Goal: Task Accomplishment & Management: Complete application form

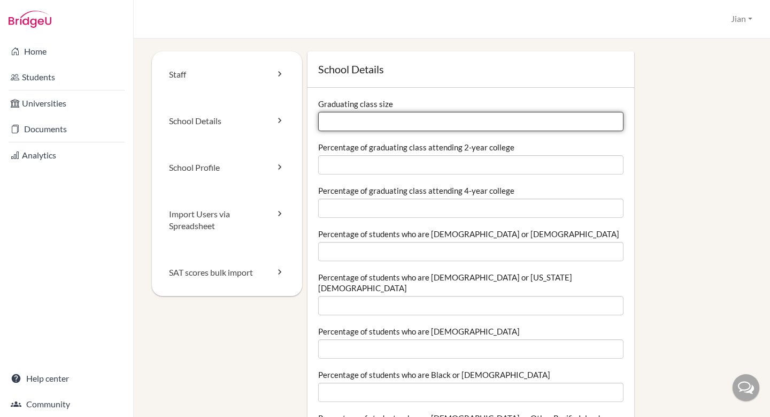
click at [408, 124] on input "Graduating class size" at bounding box center [471, 121] width 306 height 19
type input "23"
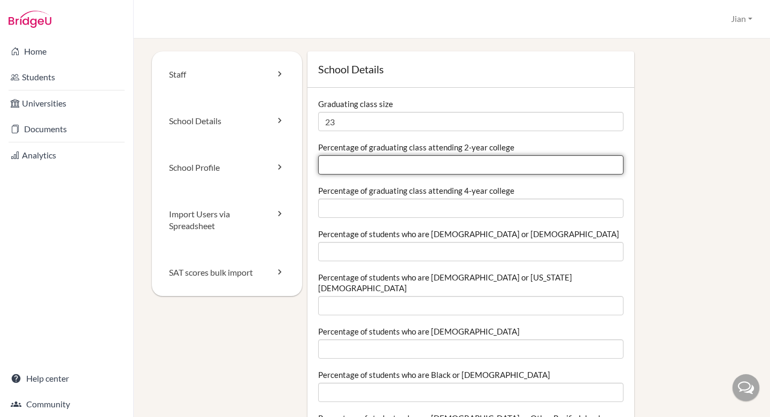
click at [378, 164] on input "Percentage of graduating class attending 2-year college" at bounding box center [471, 164] width 306 height 19
type input "0"
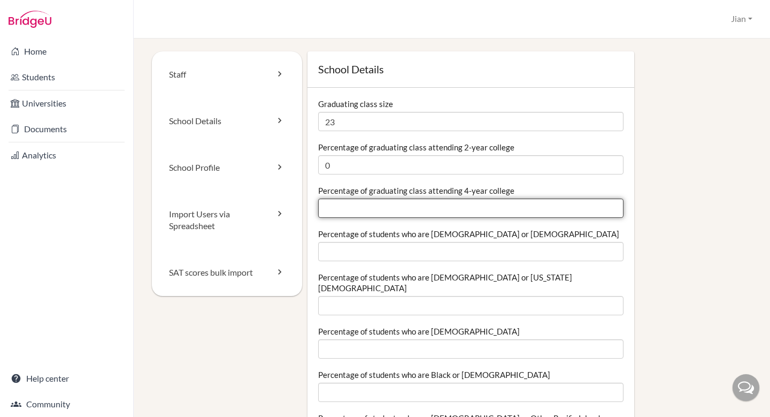
click at [365, 213] on input "Percentage of graduating class attending 4-year college" at bounding box center [471, 208] width 306 height 19
type input "100"
click at [612, 206] on input "100" at bounding box center [471, 208] width 306 height 19
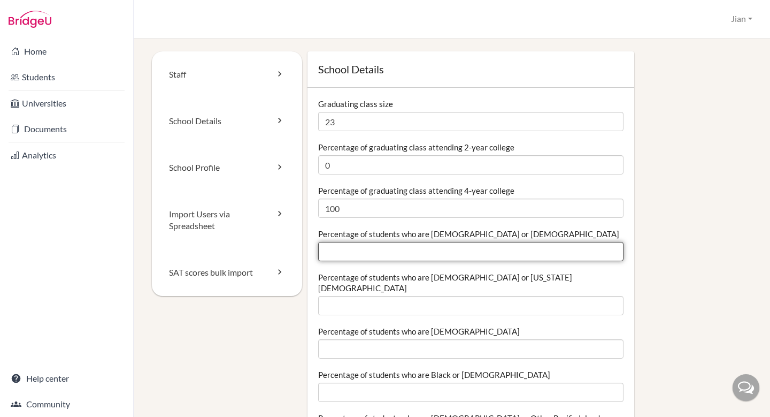
click at [406, 252] on input "Percentage of students who are Hispanic or Latino" at bounding box center [471, 251] width 306 height 19
type input "0"
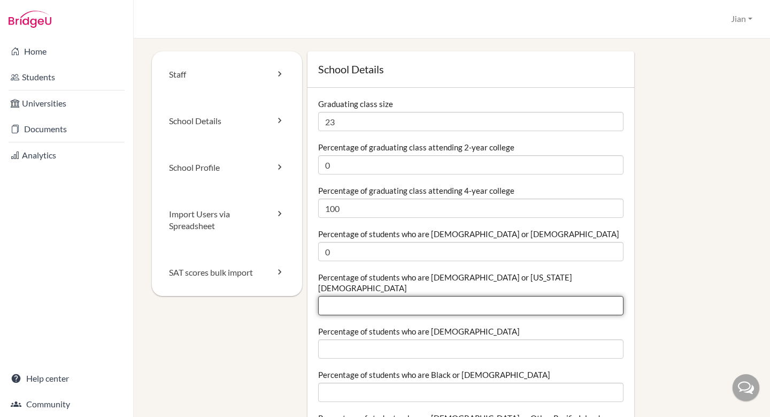
click at [376, 299] on input "Percentage of students who are American Indian or Alaska Native" at bounding box center [471, 305] width 306 height 19
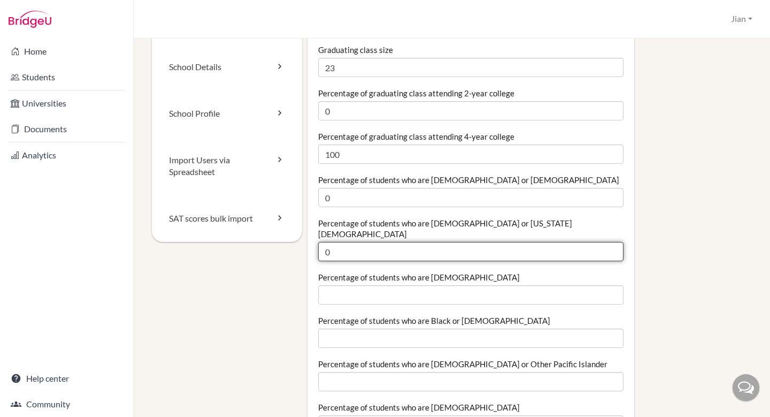
scroll to position [64, 0]
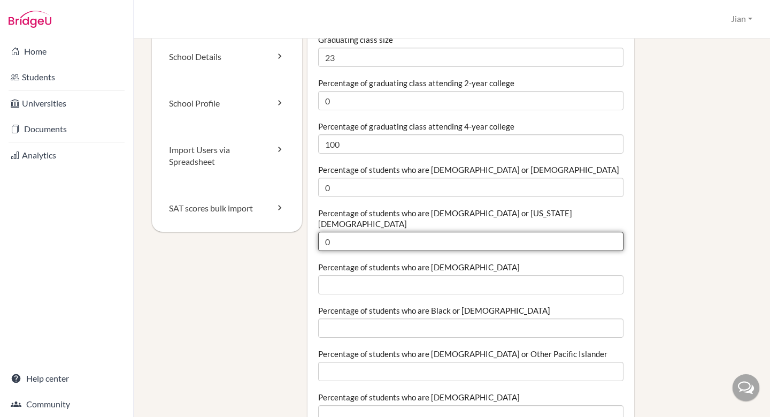
type input "0"
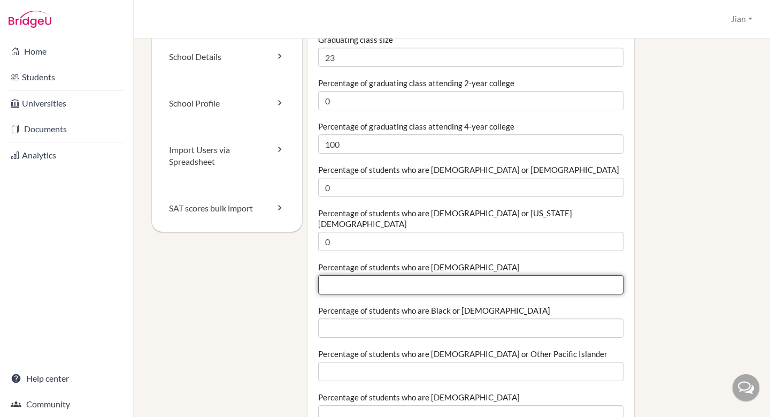
click at [361, 278] on input "Percentage of students who are Asian" at bounding box center [471, 284] width 306 height 19
type input "100"
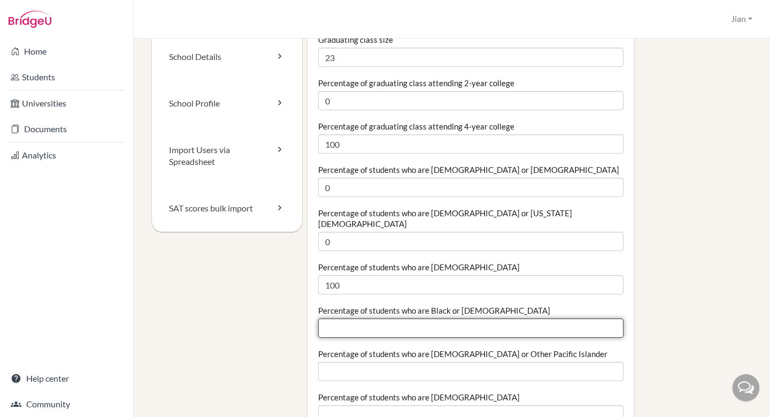
click at [370, 318] on input "Percentage of students who are Black or African American" at bounding box center [471, 327] width 306 height 19
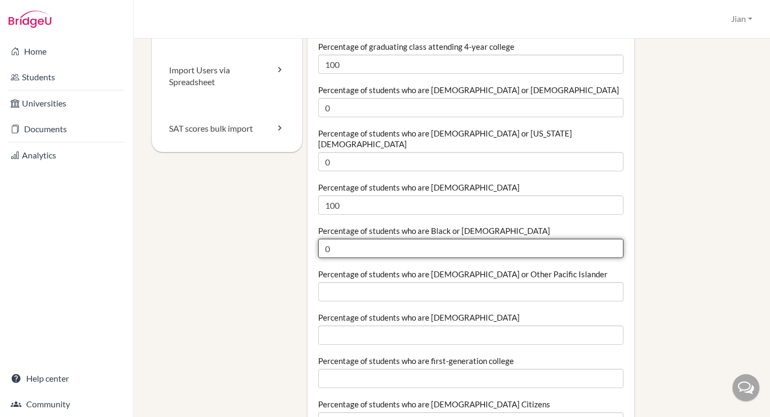
scroll to position [154, 0]
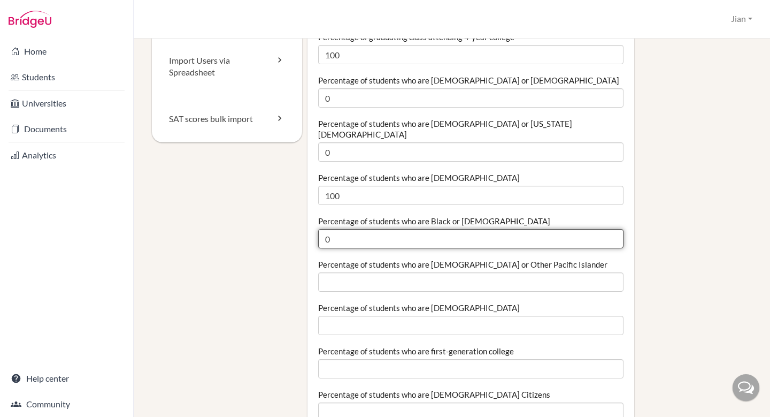
type input "0"
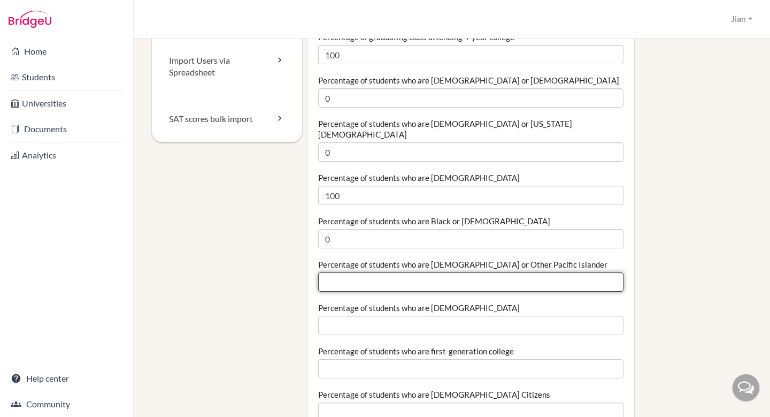
click at [344, 275] on input "Percentage of students who are Native Hawaiian or Other Pacific Islander" at bounding box center [471, 281] width 306 height 19
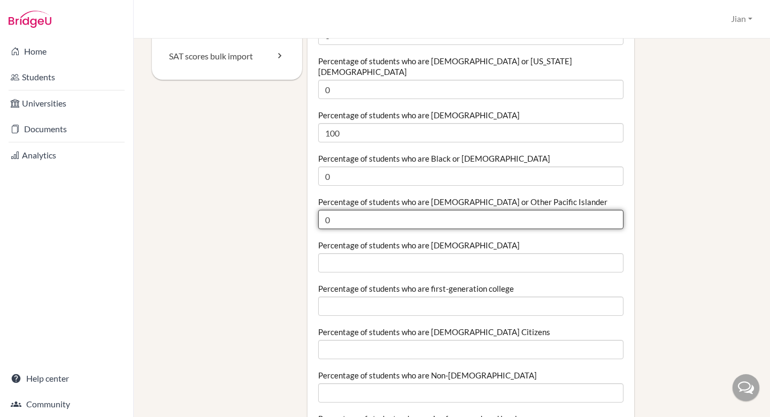
scroll to position [222, 0]
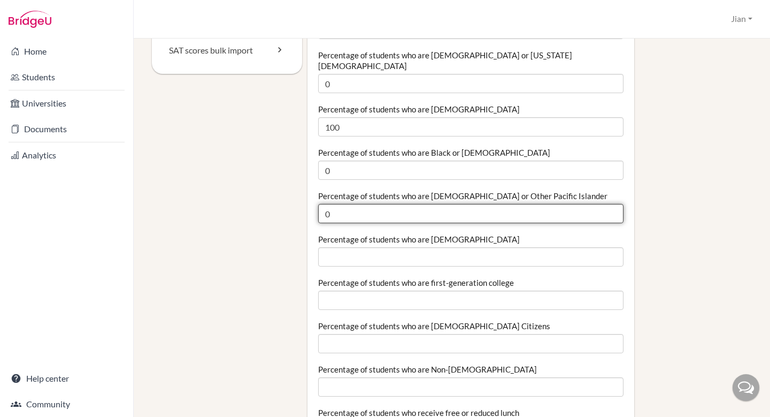
type input "0"
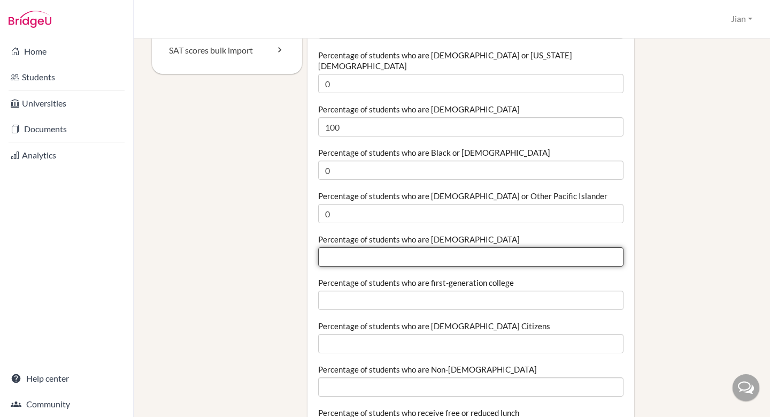
click at [333, 247] on input "Percentage of students who are White" at bounding box center [471, 256] width 306 height 19
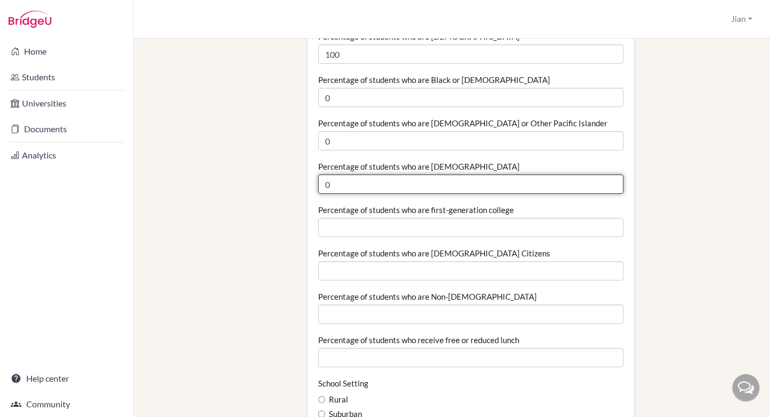
scroll to position [301, 0]
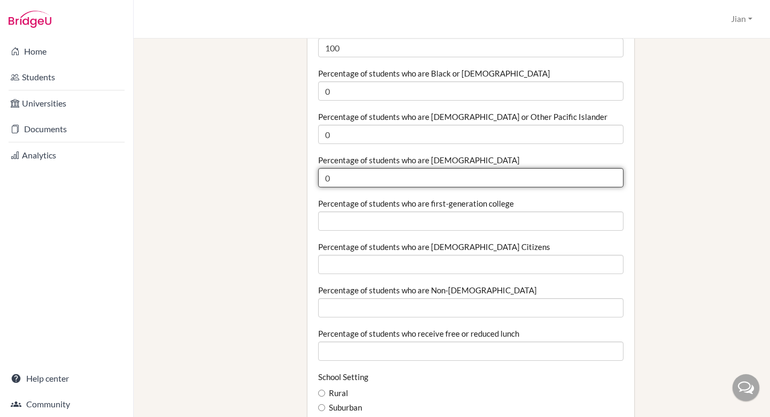
type input "0"
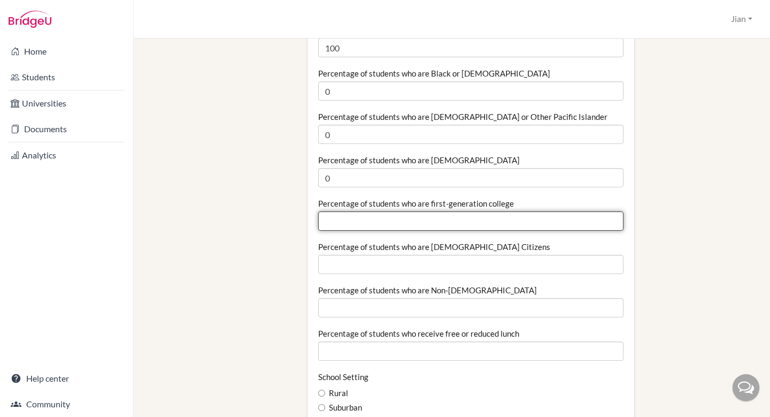
click at [361, 211] on input "Percentage of students who are first-generation college" at bounding box center [471, 220] width 306 height 19
type input "0"
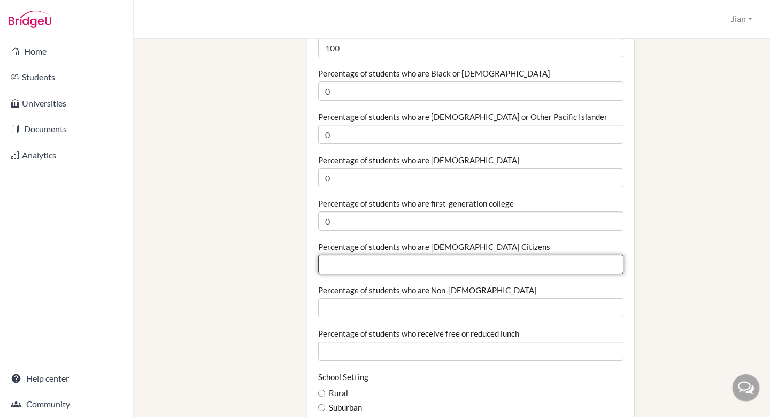
click at [362, 257] on input "Percentage of students who are US Citizens" at bounding box center [471, 264] width 306 height 19
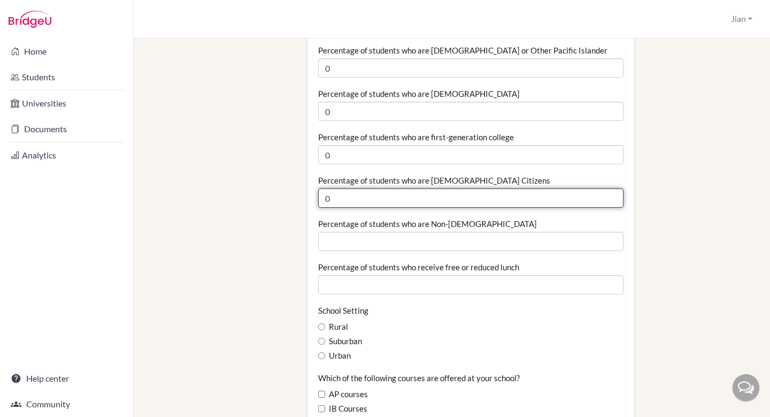
scroll to position [368, 0]
type input "0"
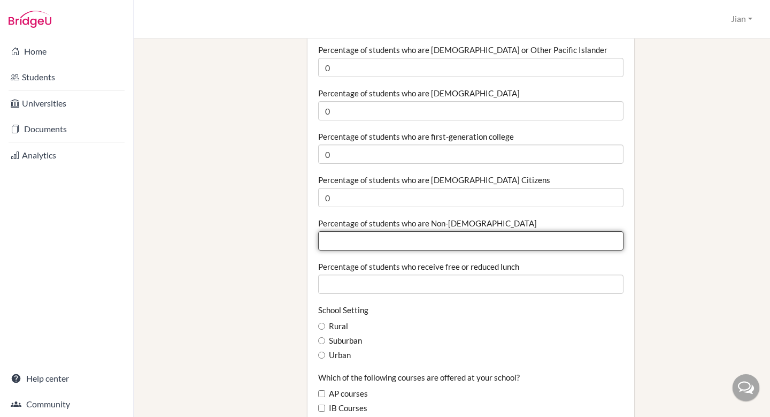
click at [347, 231] on input "Percentage of students who are Non-US Citizens" at bounding box center [471, 240] width 306 height 19
type input "100"
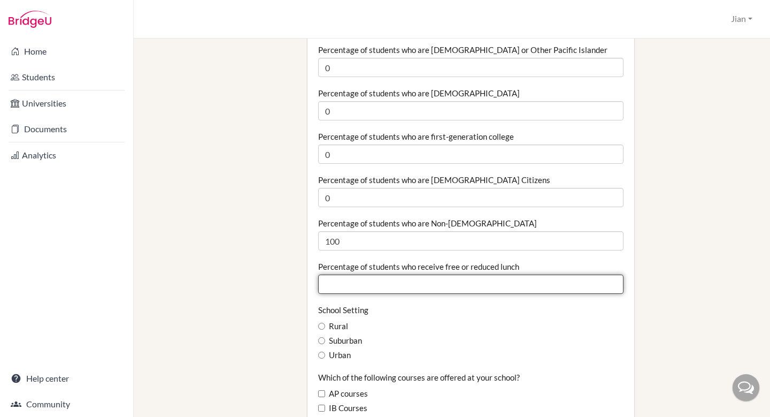
click at [359, 274] on input "Percentage of students who receive free or reduced lunch" at bounding box center [471, 283] width 306 height 19
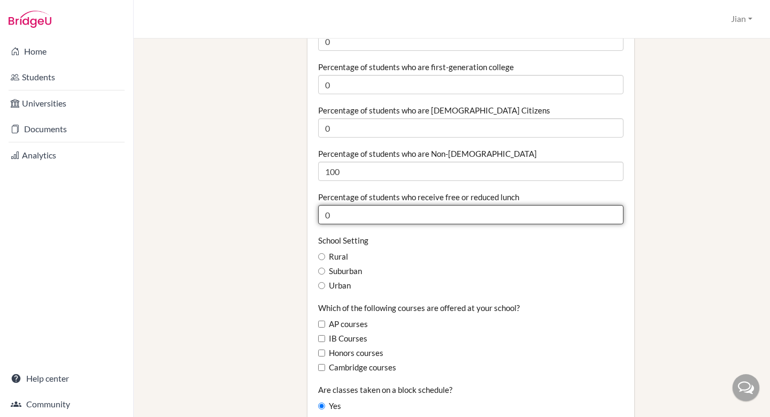
scroll to position [442, 0]
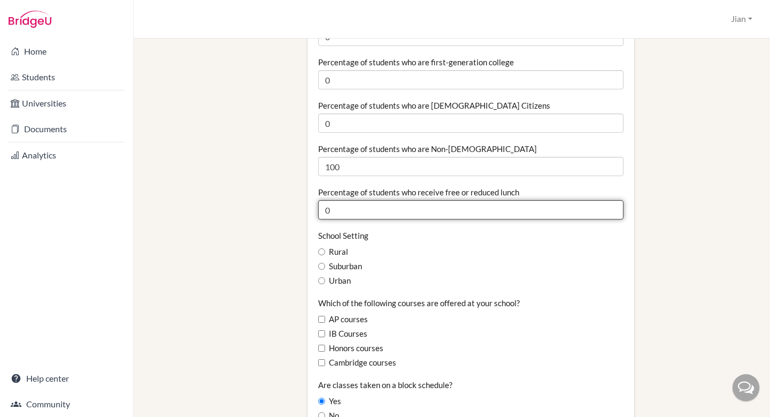
type input "0"
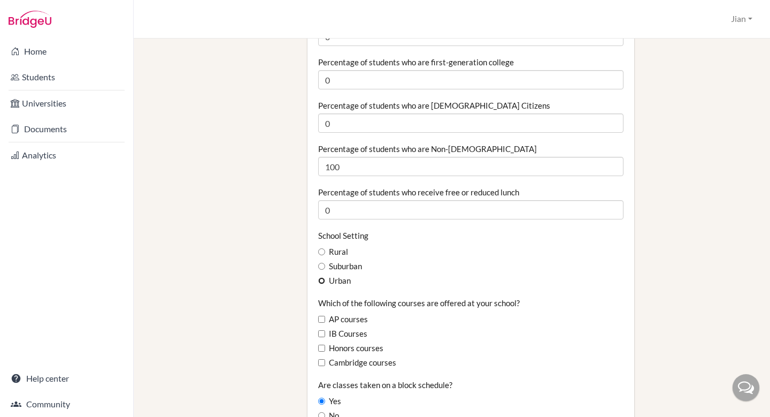
click at [323, 277] on input "Urban" at bounding box center [321, 280] width 7 height 7
radio input "true"
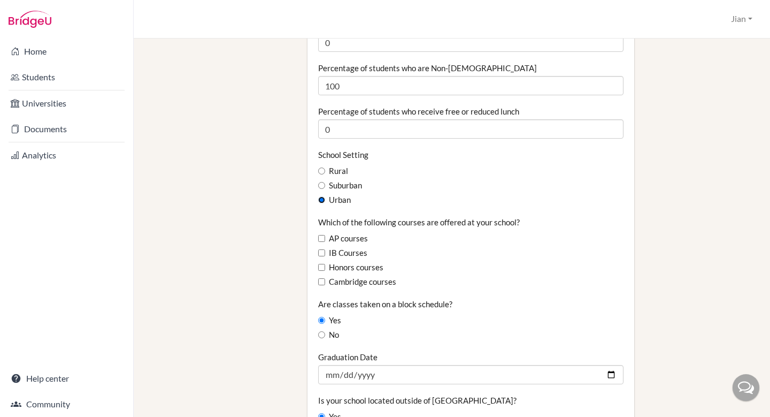
scroll to position [534, 0]
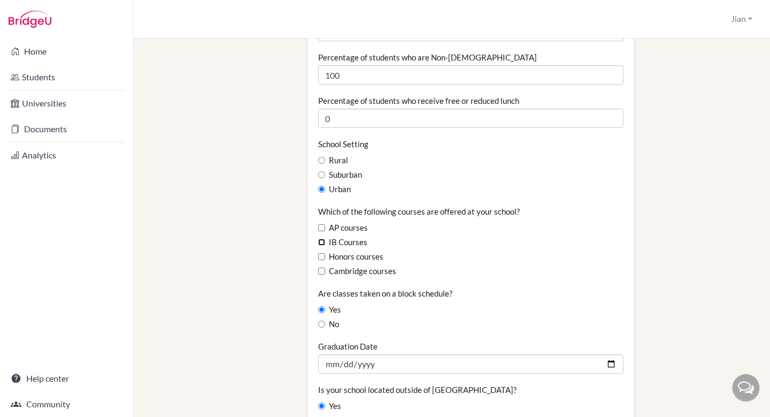
click at [324, 239] on input "IB Courses" at bounding box center [321, 242] width 7 height 7
checkbox input "true"
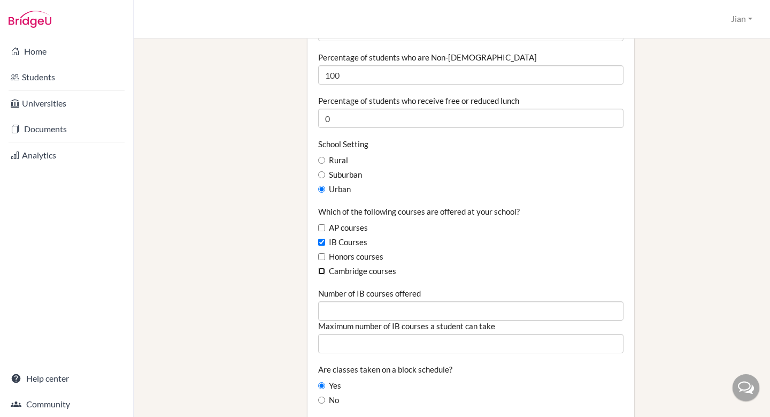
click at [322, 268] on input "Cambridge courses" at bounding box center [321, 271] width 7 height 7
checkbox input "true"
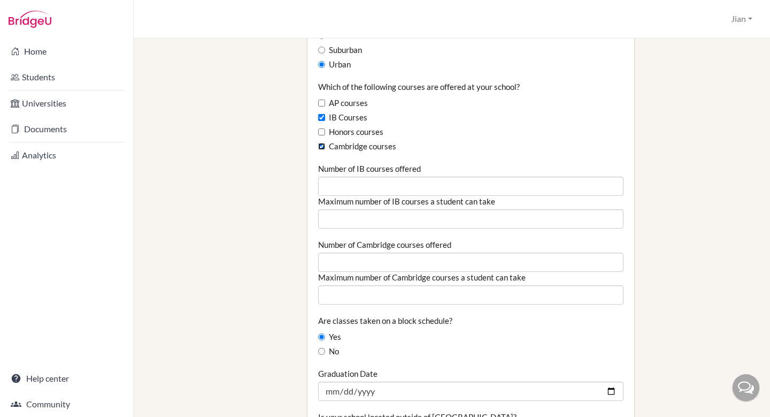
scroll to position [666, 0]
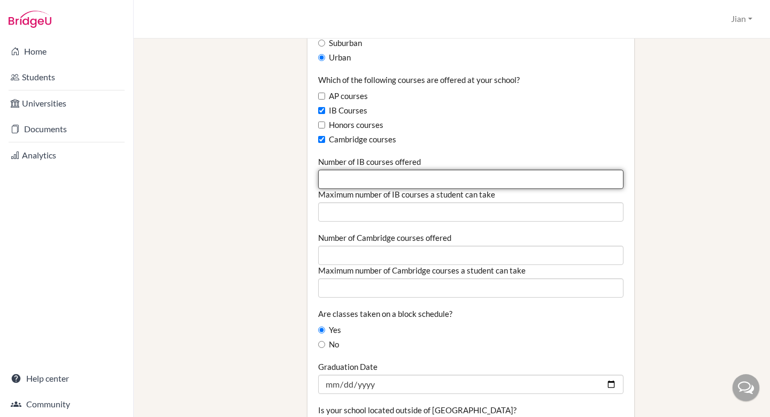
click at [401, 173] on input "Number of IB courses offered" at bounding box center [471, 179] width 306 height 19
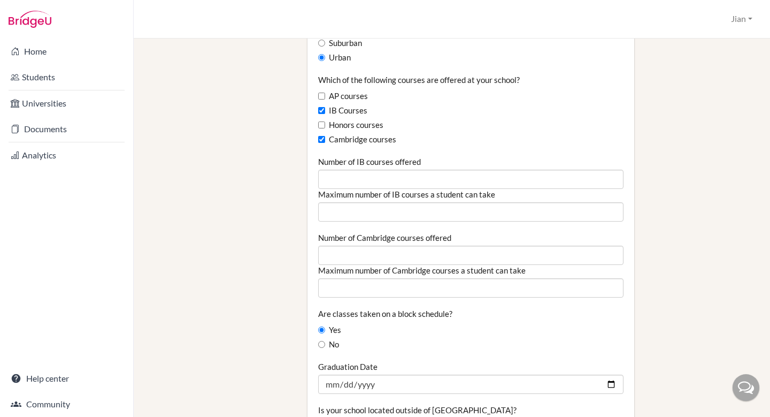
click at [708, 178] on div "School Details Graduating class size 23 Percentage of graduating class attendin…" at bounding box center [527, 175] width 451 height 1579
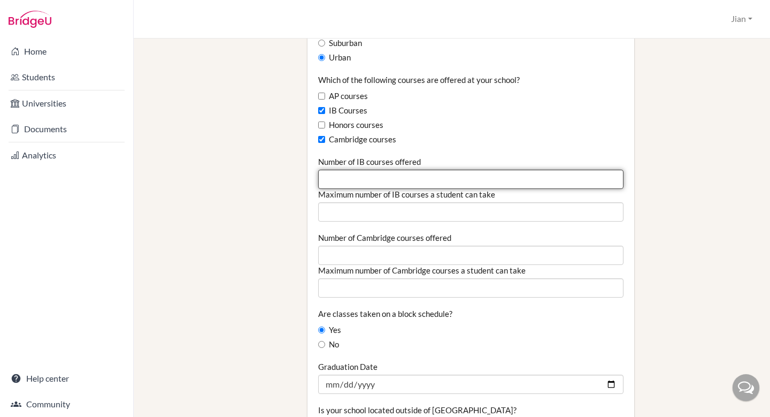
click at [399, 170] on input "Number of IB courses offered" at bounding box center [471, 179] width 306 height 19
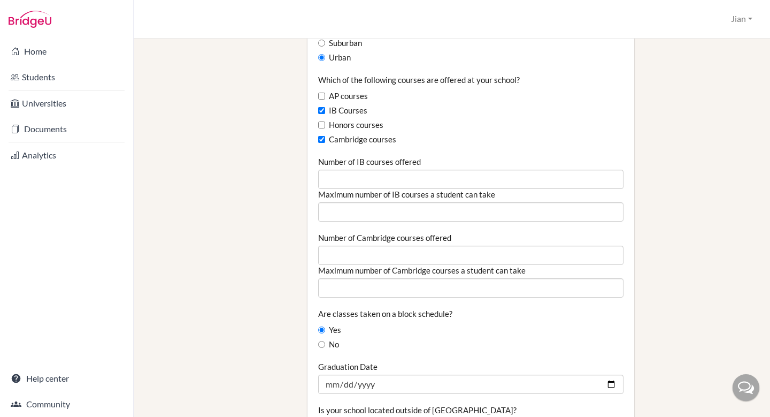
click at [678, 192] on div "School Details Graduating class size 23 Percentage of graduating class attendin…" at bounding box center [527, 175] width 451 height 1579
click at [670, 255] on div "School Details Graduating class size 23 Percentage of graduating class attendin…" at bounding box center [527, 175] width 451 height 1579
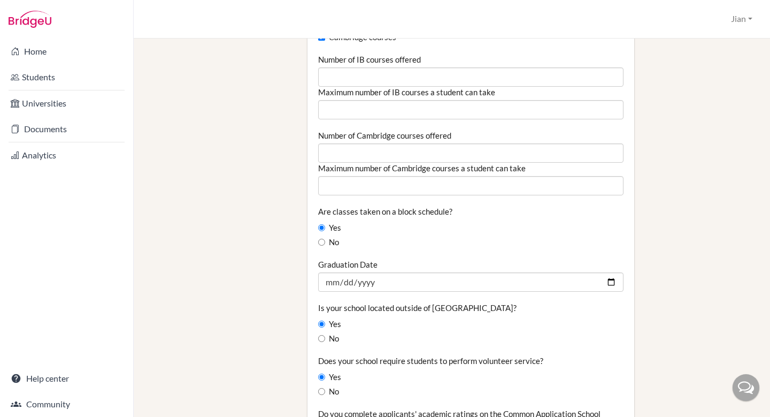
scroll to position [768, 0]
click at [324, 238] on input "No" at bounding box center [321, 241] width 7 height 7
radio input "true"
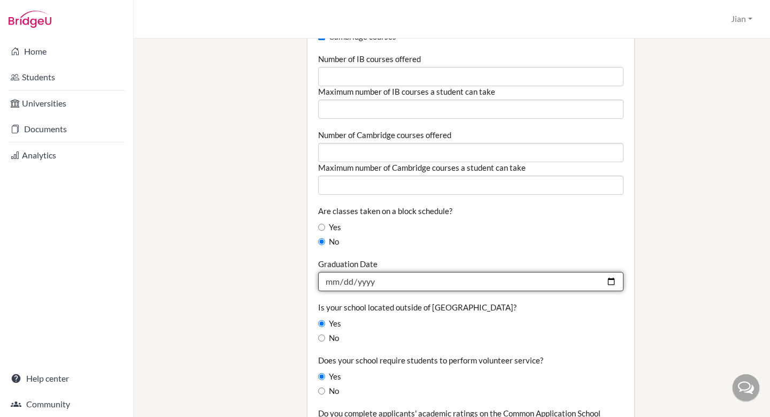
click at [570, 272] on input "Graduation Date" at bounding box center [471, 281] width 306 height 19
click at [613, 272] on input "Graduation Date" at bounding box center [471, 281] width 306 height 19
type input "2026-06-12"
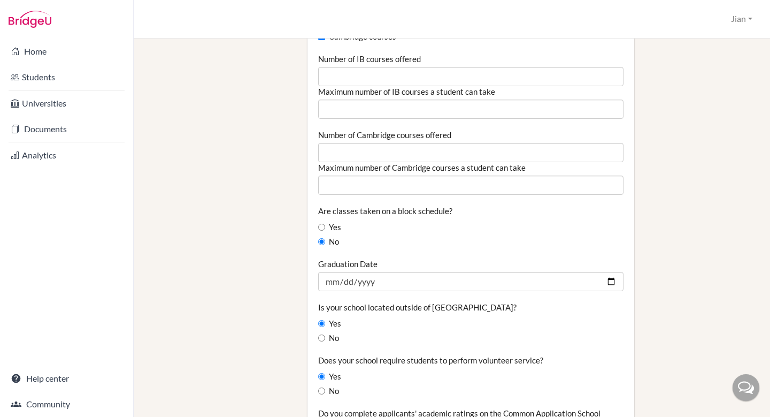
click at [520, 236] on div "No" at bounding box center [471, 242] width 306 height 12
click at [322, 320] on input "Yes" at bounding box center [321, 323] width 7 height 7
radio input "true"
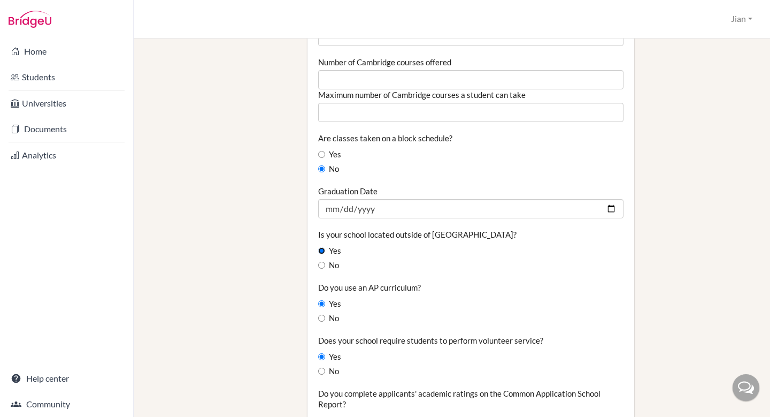
scroll to position [842, 0]
click at [323, 314] on input "No" at bounding box center [321, 317] width 7 height 7
radio input "true"
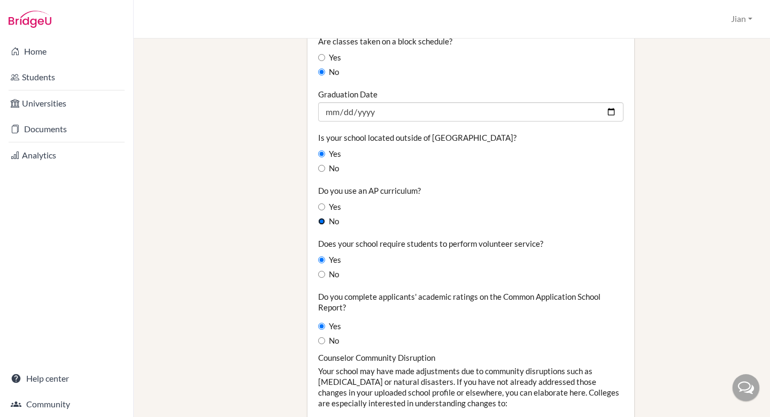
scroll to position [939, 0]
click at [322, 255] on input "Yes" at bounding box center [321, 258] width 7 height 7
radio input "true"
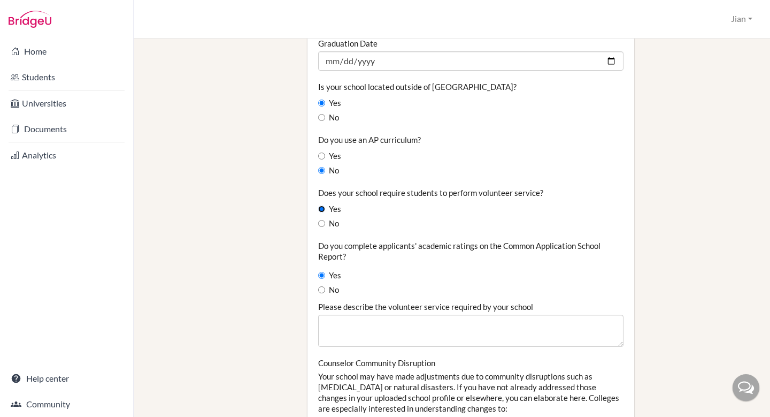
scroll to position [1005, 0]
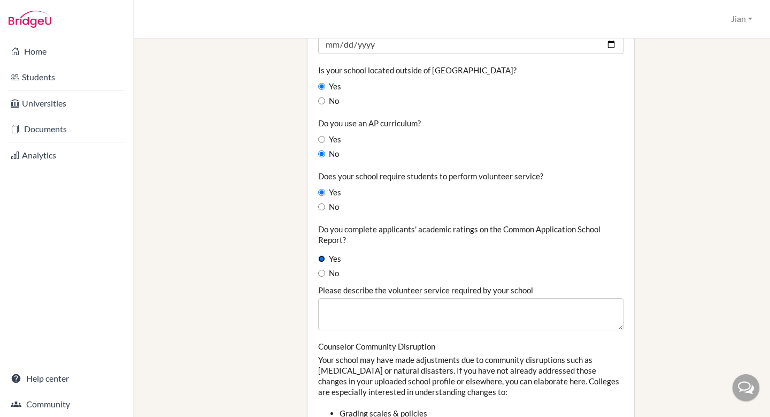
click at [324, 255] on input "Yes" at bounding box center [321, 258] width 7 height 7
radio input "true"
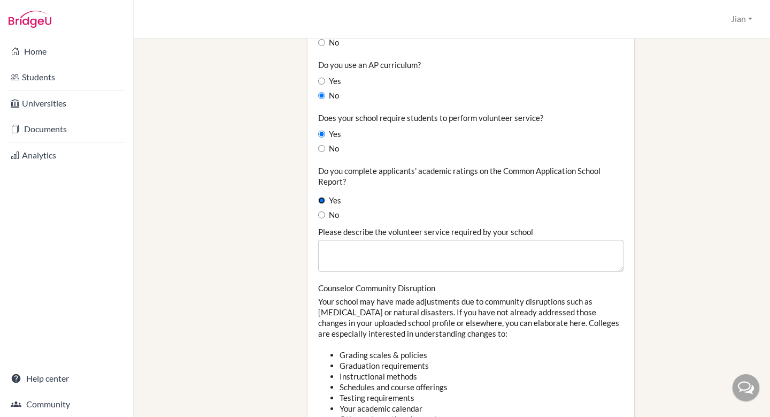
scroll to position [1065, 0]
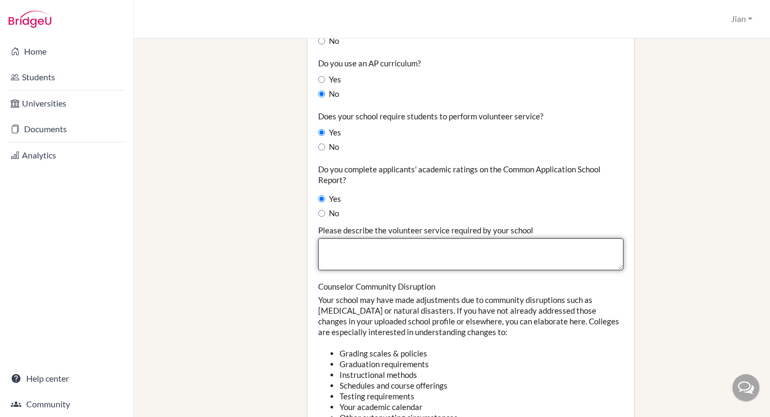
click at [388, 238] on textarea "Please describe the volunteer service required by your school" at bounding box center [471, 254] width 306 height 32
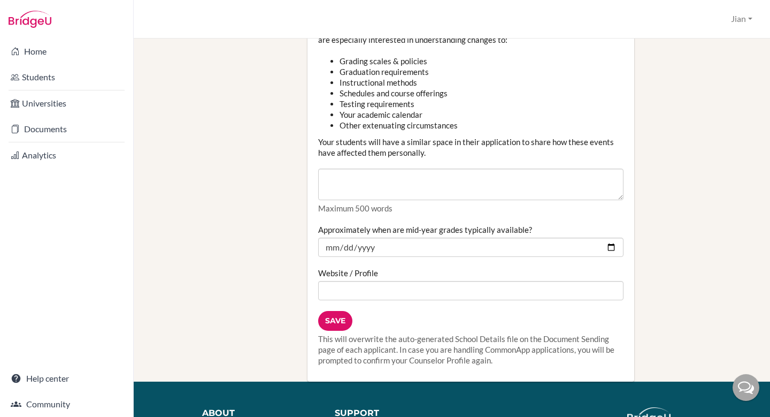
scroll to position [1358, 0]
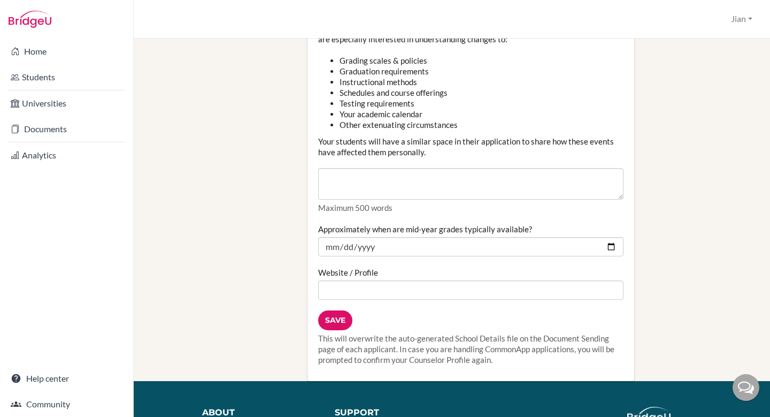
type textarea "Service Week in the fall semester of each school year (except Year 10 Graduatin…"
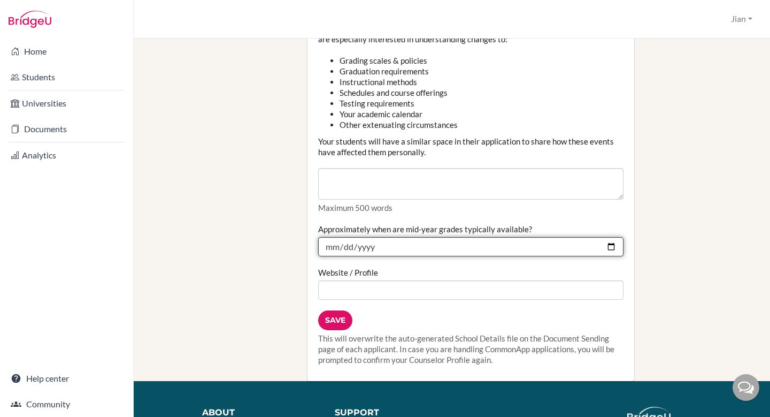
click at [609, 237] on input "Approximately when are mid-year grades typically available?" at bounding box center [471, 246] width 306 height 19
type input "2026-01-16"
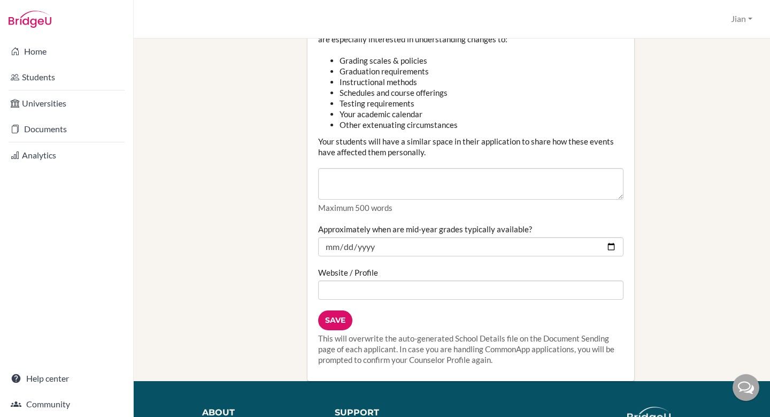
click at [439, 267] on div "Website / Profile" at bounding box center [471, 283] width 306 height 33
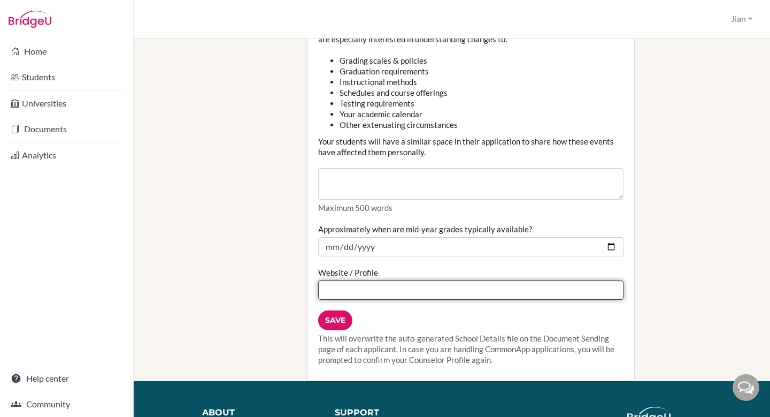
click at [400, 280] on input "Website / Profile" at bounding box center [471, 289] width 306 height 19
drag, startPoint x: 430, startPoint y: 280, endPoint x: 318, endPoint y: 276, distance: 111.4
click at [318, 280] on input "www.hanacademy.edu.hk" at bounding box center [471, 289] width 306 height 19
paste input "https://www.hanacademy.edu.hk/en/about?tab=profile"
type input "https://www.hanacademy.edu.hk/en/about?tab=profile"
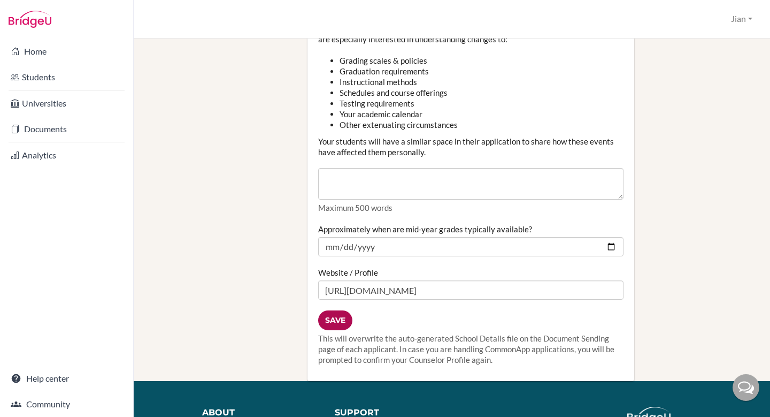
click at [340, 310] on input "Save" at bounding box center [335, 320] width 34 height 20
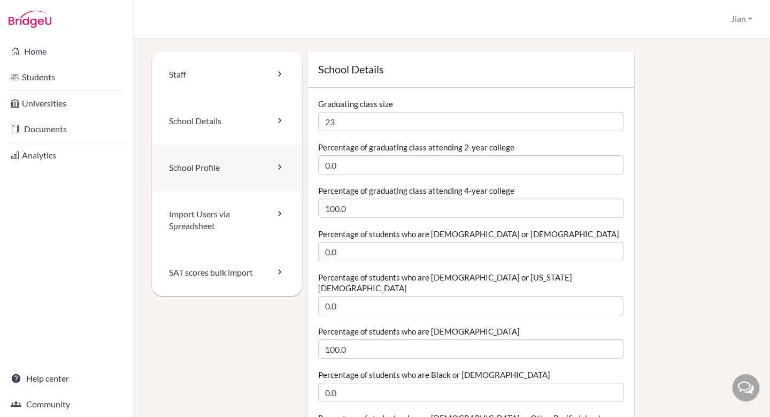
click at [262, 173] on link "School Profile" at bounding box center [227, 167] width 150 height 47
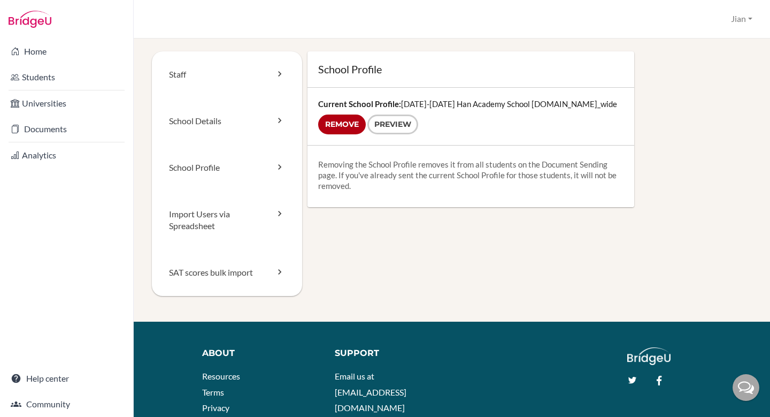
click at [533, 253] on div "Staff School Details School Profile Import Users via Spreadsheet SAT scores bul…" at bounding box center [452, 186] width 600 height 270
click at [334, 117] on input "Remove" at bounding box center [342, 125] width 48 height 20
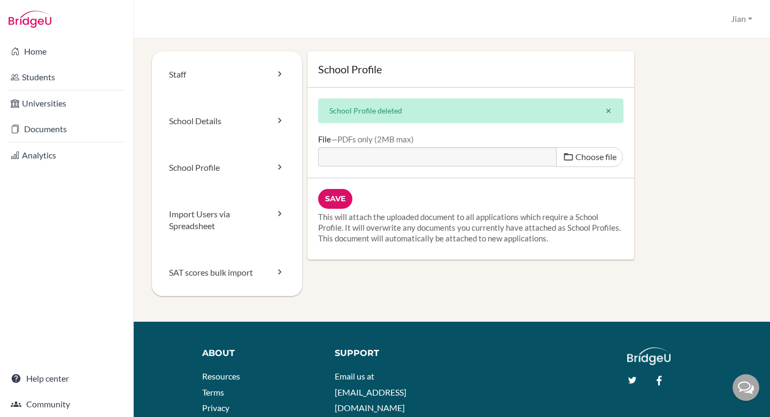
click at [436, 199] on div "Save This will attach the uploaded document to all applications which require a…" at bounding box center [471, 218] width 327 height 81
click at [740, 199] on div "School Profile School Profile deleted close File PDFs only (2MB max) Choose fil…" at bounding box center [527, 155] width 451 height 208
click at [234, 212] on link "Import Users via Spreadsheet" at bounding box center [227, 220] width 150 height 59
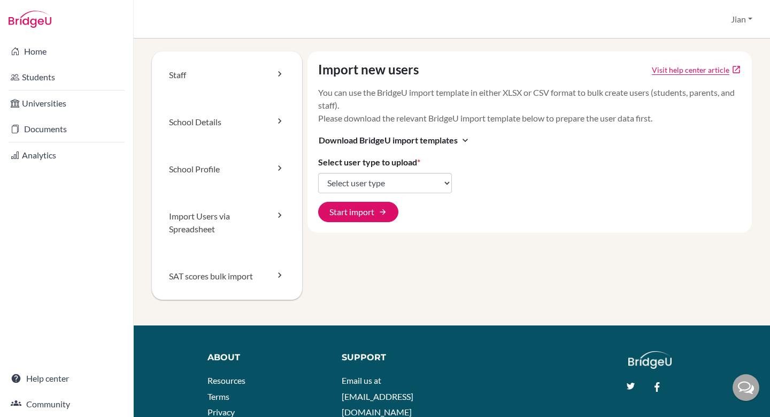
click at [518, 262] on div "Import new users Visit help center article open_in_new You can use the BridgeU …" at bounding box center [527, 188] width 451 height 274
click at [550, 225] on div "Import new users Visit help center article open_in_new You can use the BridgeU …" at bounding box center [530, 141] width 445 height 181
click at [553, 195] on div "Import new users Visit help center article open_in_new You can use the BridgeU …" at bounding box center [530, 141] width 445 height 181
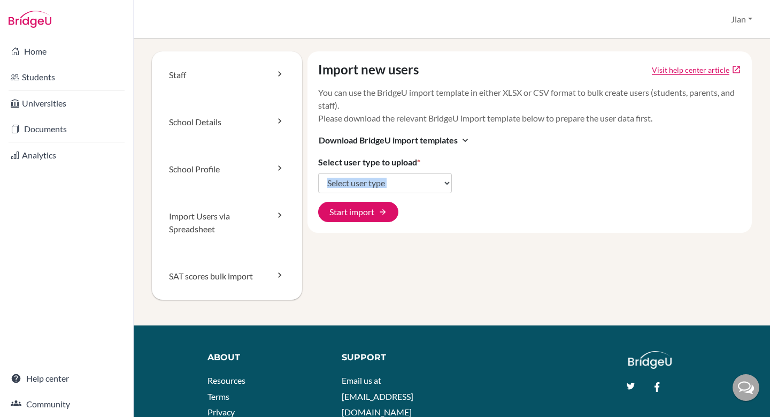
click at [553, 195] on div "Import new users Visit help center article open_in_new You can use the BridgeU …" at bounding box center [530, 141] width 445 height 181
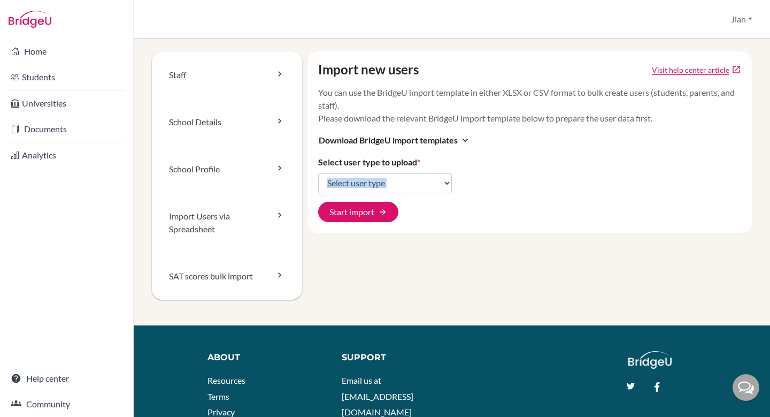
click at [553, 195] on div "Import new users Visit help center article open_in_new You can use the BridgeU …" at bounding box center [530, 141] width 445 height 181
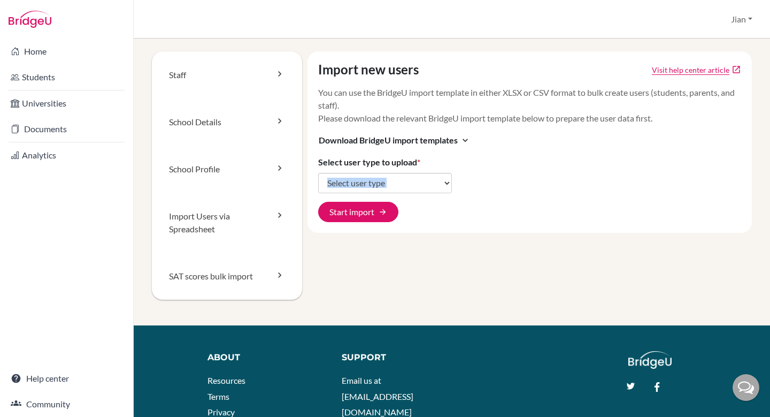
click at [553, 195] on div "Import new users Visit help center article open_in_new You can use the BridgeU …" at bounding box center [530, 141] width 445 height 181
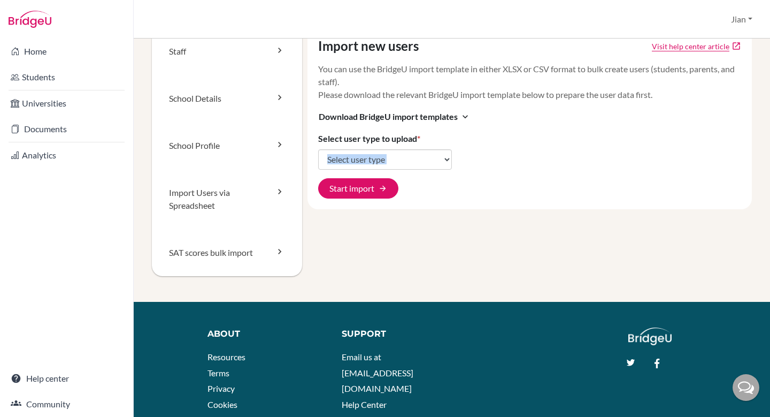
scroll to position [22, 0]
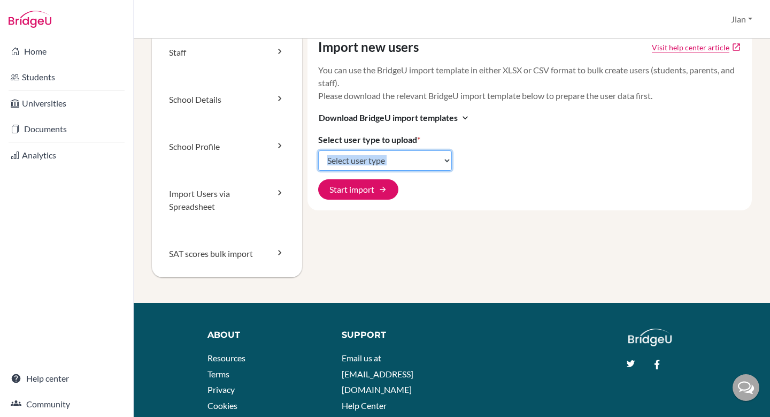
click at [448, 159] on select "Select user type Students Students and parents Parents Advisors Report writers" at bounding box center [385, 160] width 134 height 20
